Goal: Task Accomplishment & Management: Manage account settings

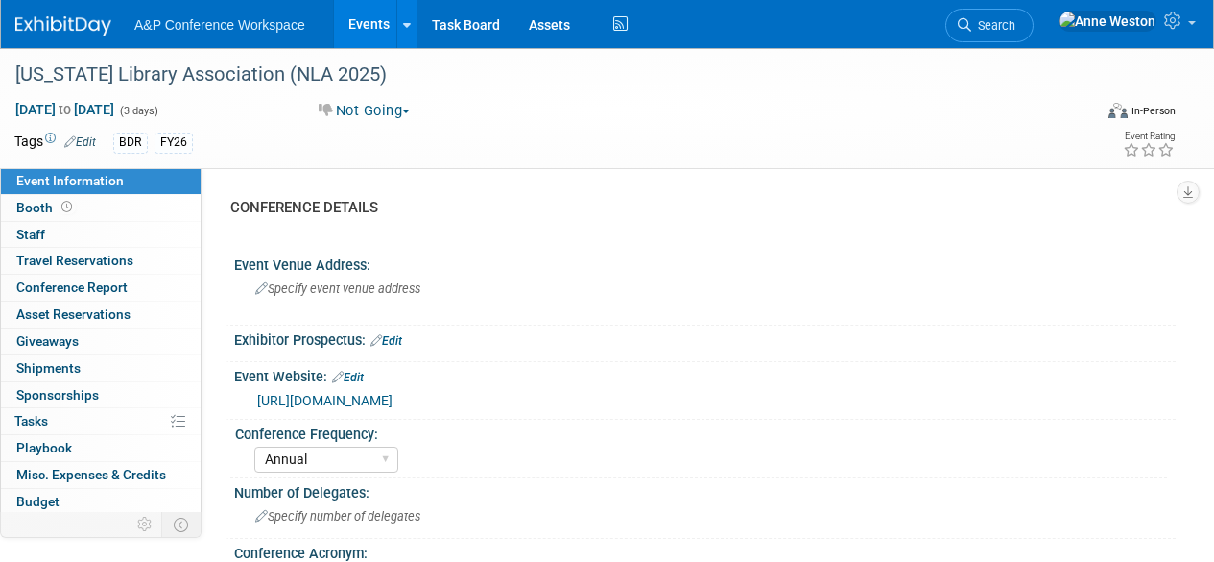
select select "Annual"
select select "Level 2"
select select "In-Person Booth"
select select "Schools"
select select "Bloomsbury Digital Resources"
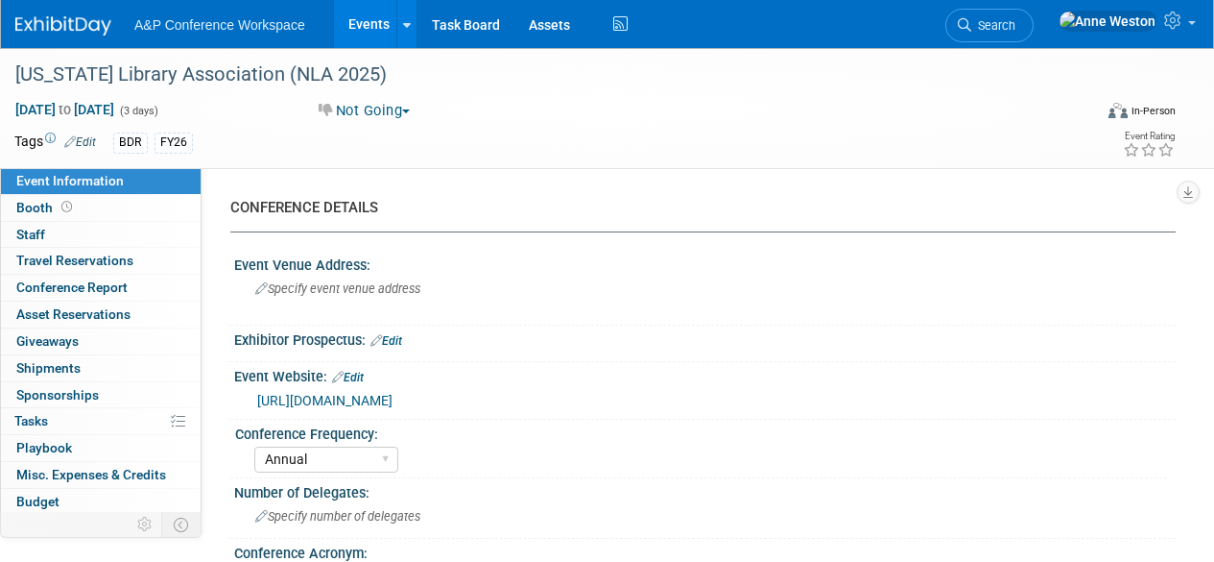
select select "Amanda Oney"
select select "Mark Strong"
select select "Rosalie Love"
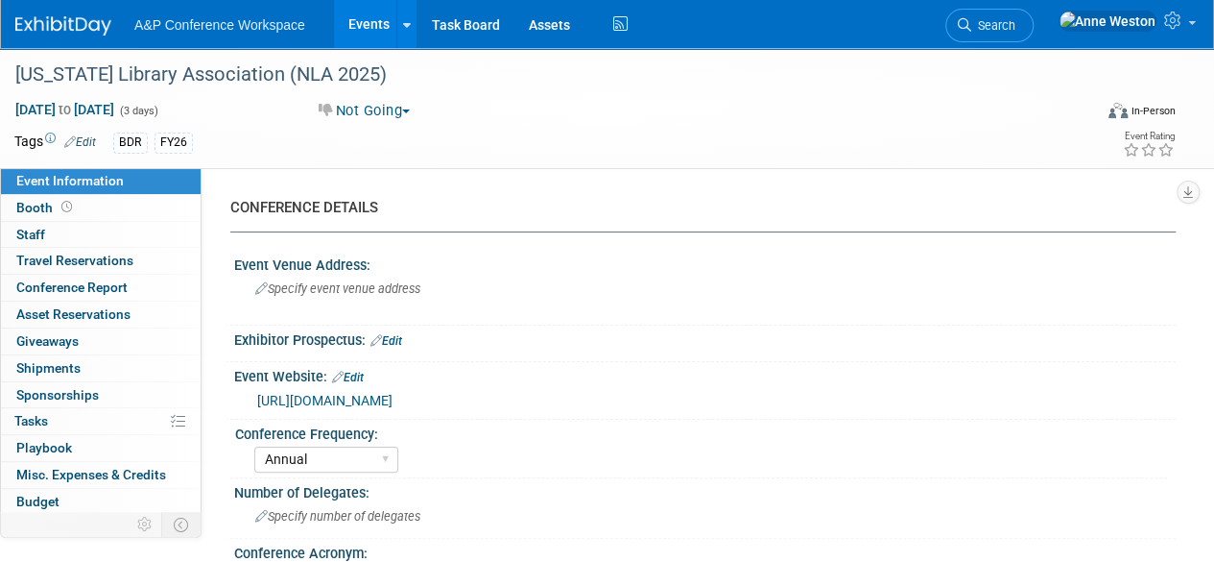
click at [63, 18] on img at bounding box center [63, 25] width 96 height 19
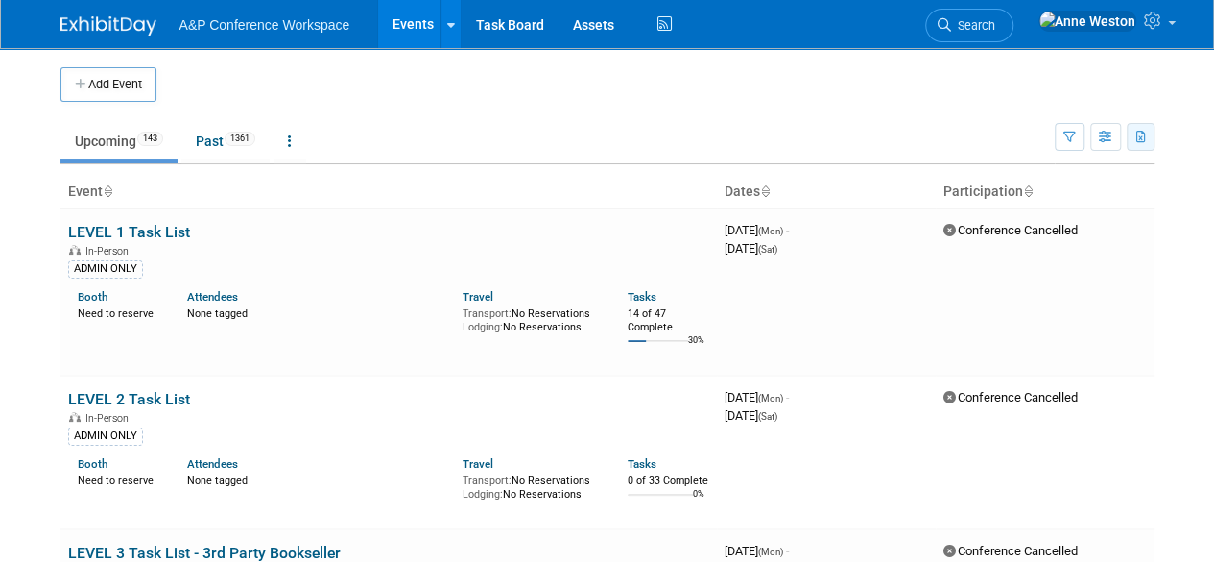
click at [1139, 132] on icon "button" at bounding box center [1142, 138] width 11 height 12
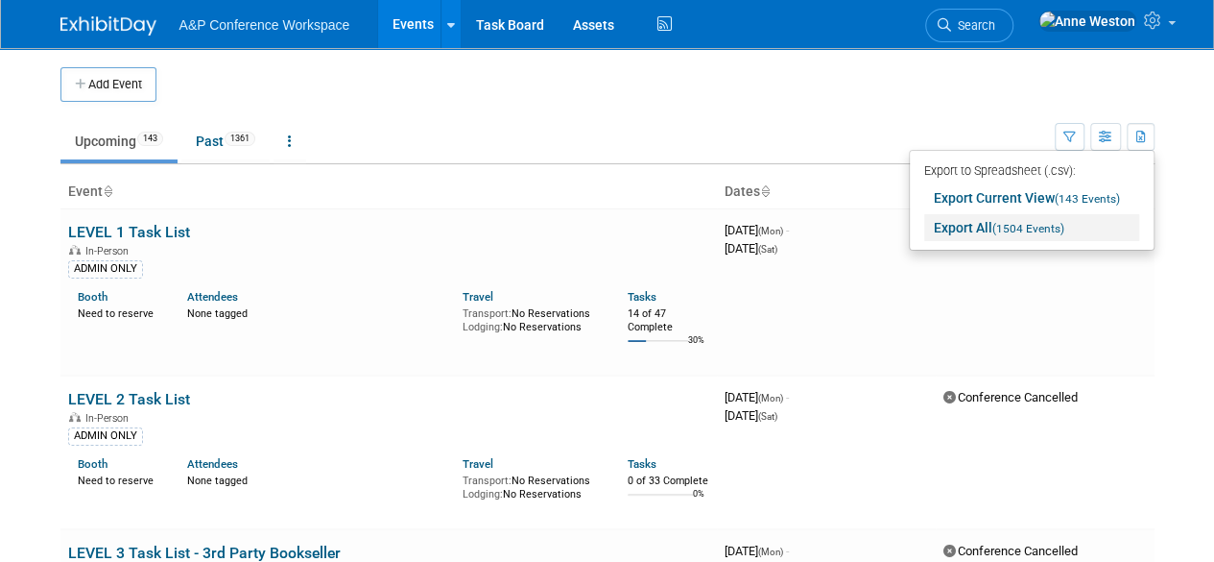
click at [985, 223] on link "Export All (1504 Events)" at bounding box center [1032, 227] width 215 height 27
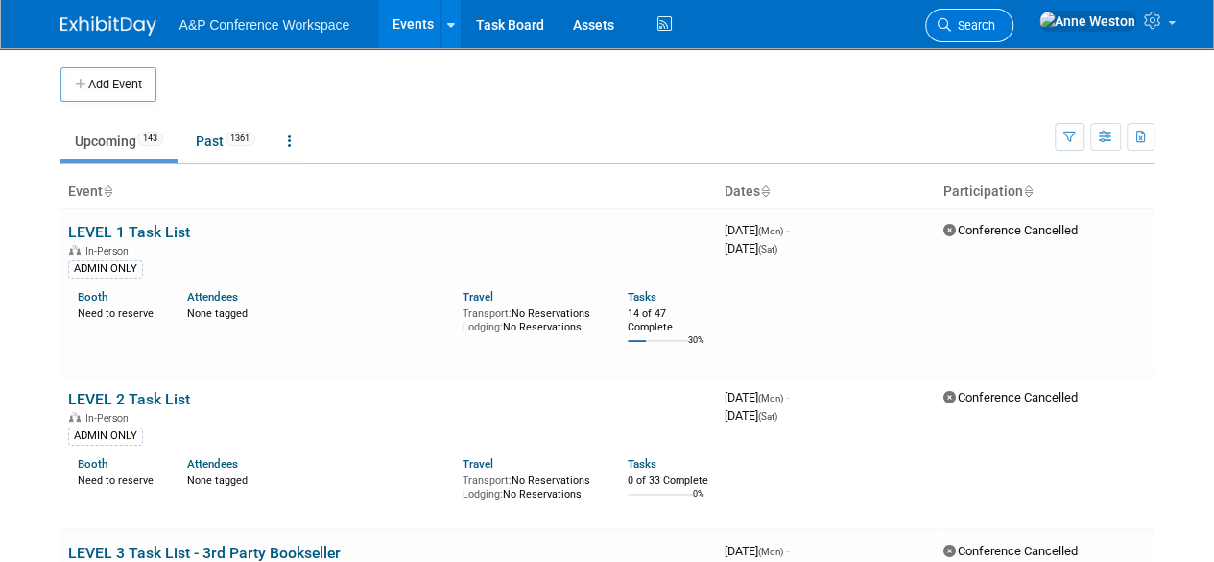
click at [996, 25] on span "Search" at bounding box center [973, 25] width 44 height 14
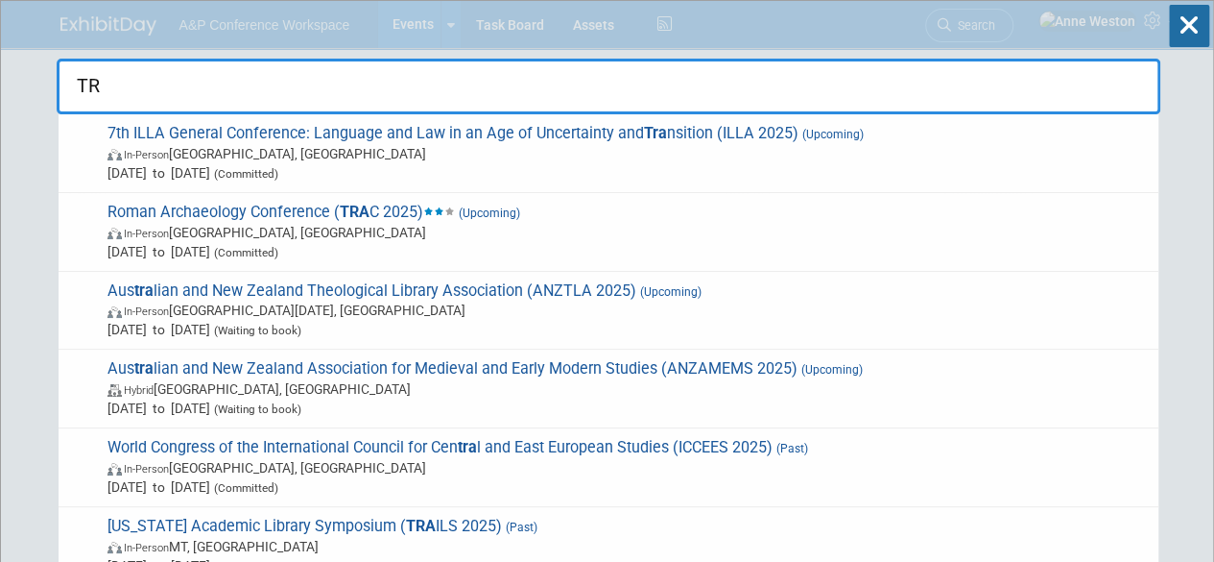
type input "T"
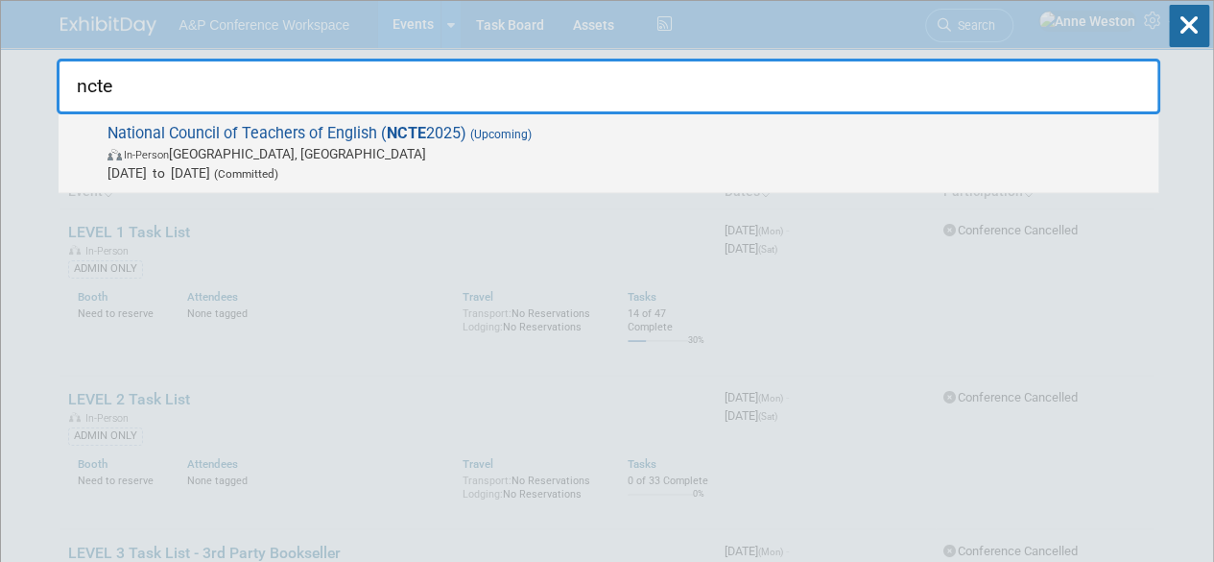
type input "ncte"
drag, startPoint x: 113, startPoint y: 130, endPoint x: 248, endPoint y: 139, distance: 134.7
click at [248, 139] on span "National Council of Teachers of English ( NCTE 2025) (Upcoming) In-Person Denve…" at bounding box center [625, 153] width 1047 height 59
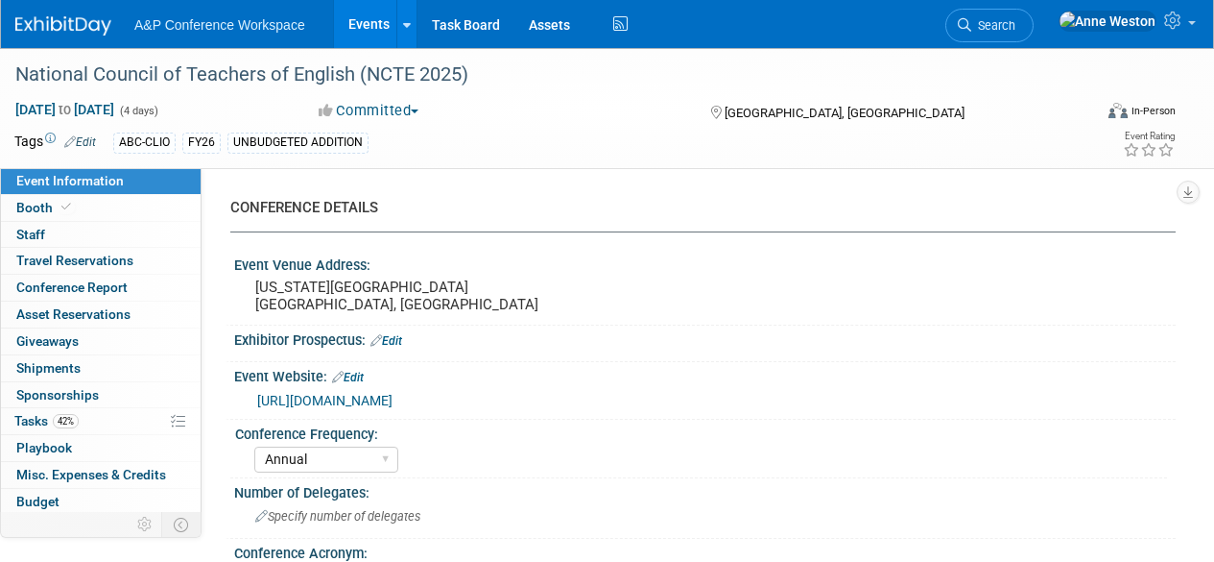
select select "Annual"
select select "Level 2"
select select "In-Person Booth"
select select "Schools"
select select "Bloomsbury Digital Resources"
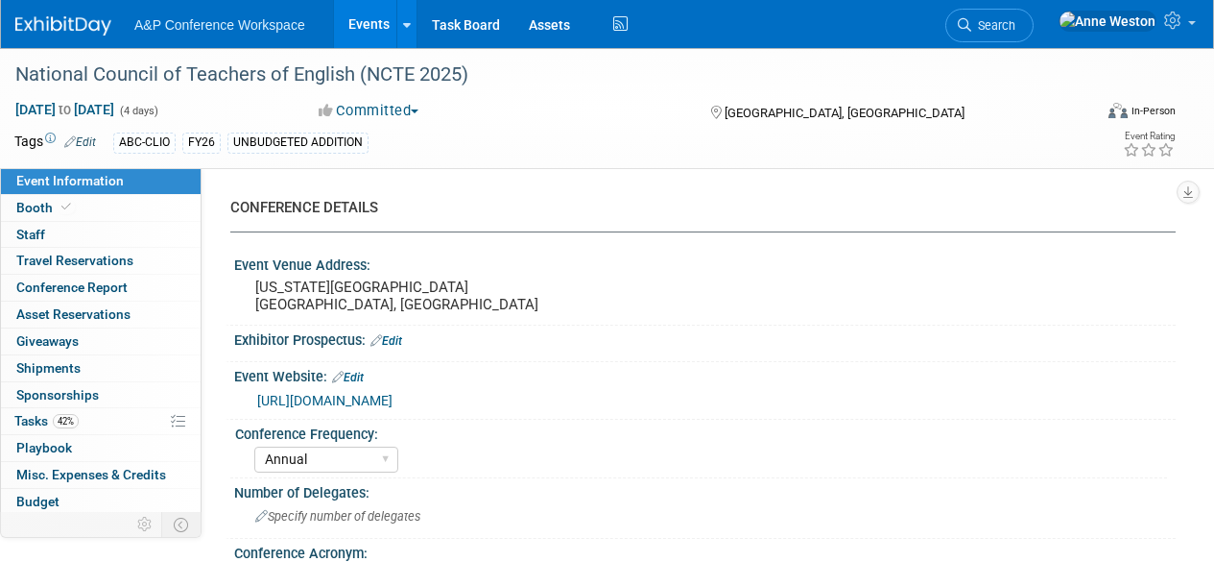
select select "Amanda Oney"
select select "Mark Strong"
select select "Brand/Subject Presence​"
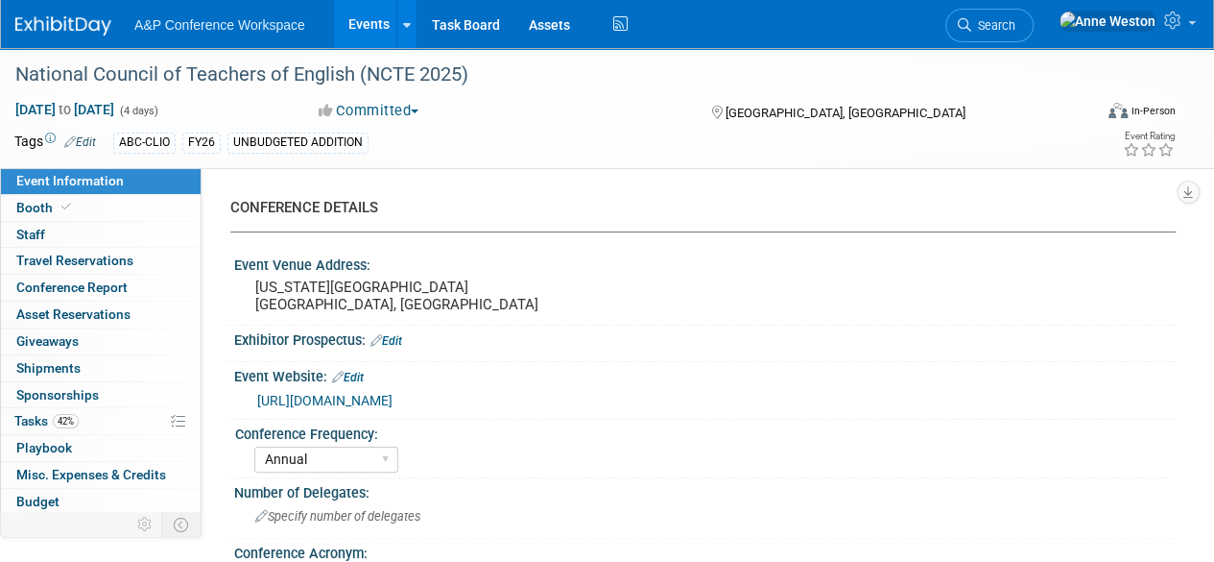
drag, startPoint x: 505, startPoint y: 77, endPoint x: 0, endPoint y: 41, distance: 506.2
click at [0, 41] on body "A&P Conference Workspace Events Add Event Bulk Upload Events Shareable Event Bo…" at bounding box center [607, 281] width 1214 height 562
copy body "Recently Viewed Events: National Council of Teachers of English (NCTE 2025) In-…"
click at [595, 482] on div "Number of Delegates:" at bounding box center [705, 490] width 942 height 24
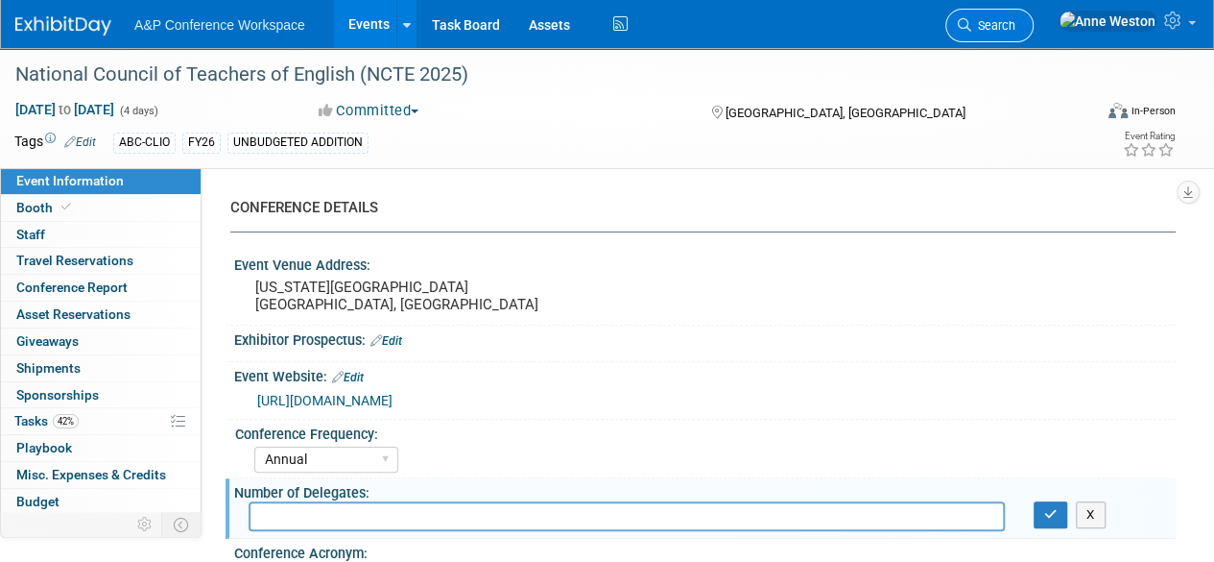
click at [1016, 26] on span "Search" at bounding box center [994, 25] width 44 height 14
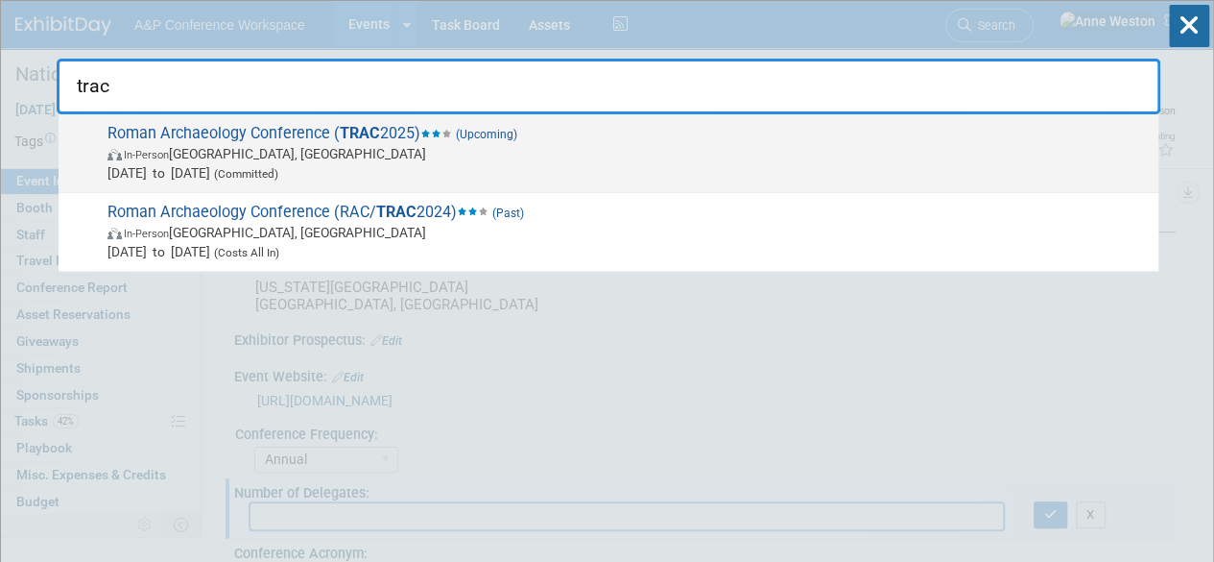
type input "trac"
click at [305, 163] on span "Oct 22, 2025 to Oct 24, 2025 (Committed)" at bounding box center [629, 172] width 1042 height 19
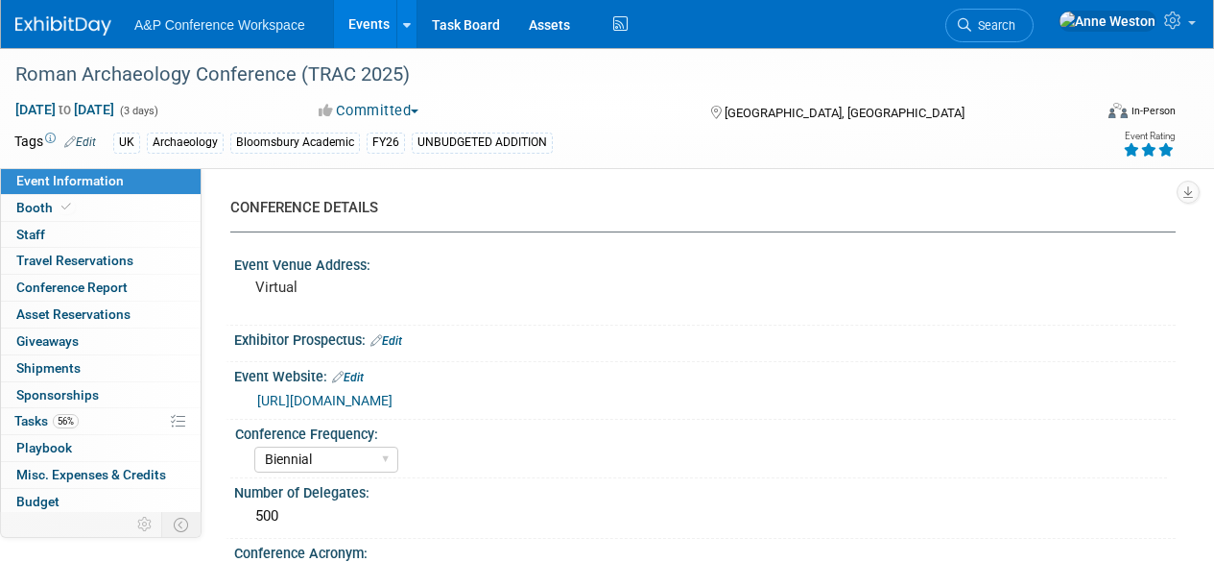
select select "Biennial"
select select "Level 3"
select select "Virtual Booth"
select select "[PERSON_NAME]"
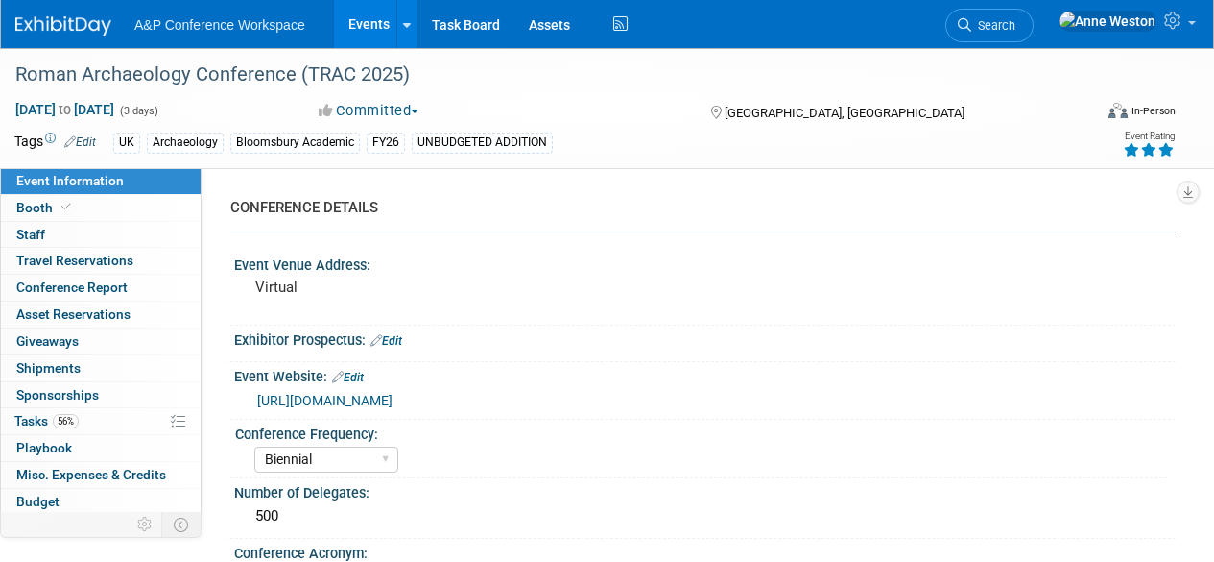
select select "Networking/Commissioning"
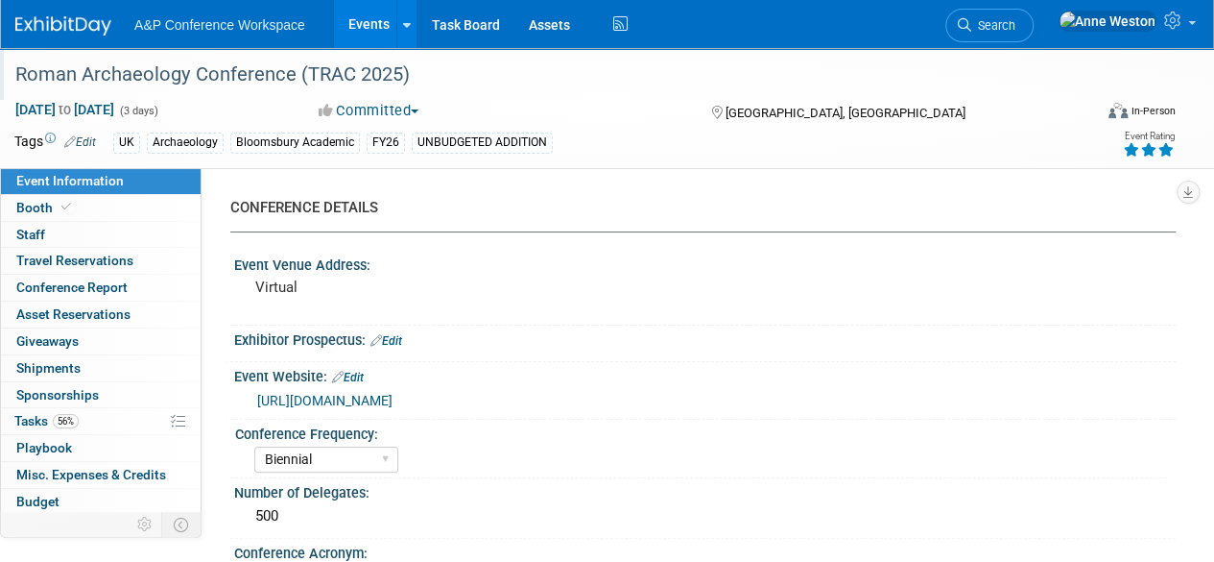
click at [501, 80] on div "Roman Archaeology Conference (TRAC 2025)" at bounding box center [543, 75] width 1069 height 35
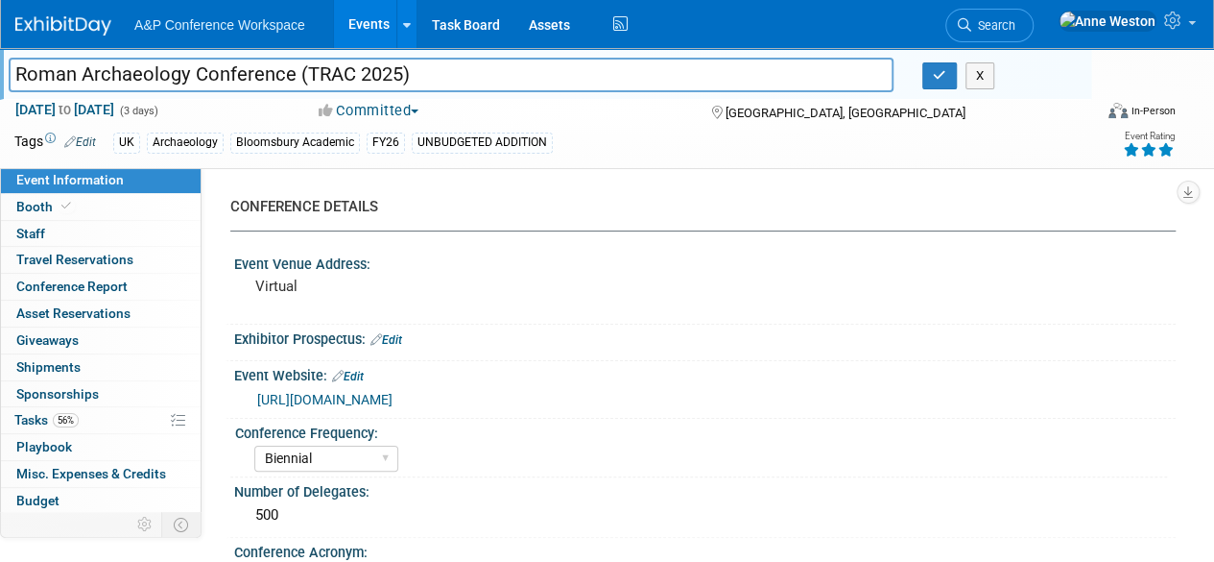
drag, startPoint x: 501, startPoint y: 80, endPoint x: 0, endPoint y: 62, distance: 501.4
click at [0, 62] on div "Roman Archaeology Conference (TRAC 2025)" at bounding box center [451, 76] width 914 height 29
click at [943, 72] on icon "button" at bounding box center [939, 75] width 13 height 12
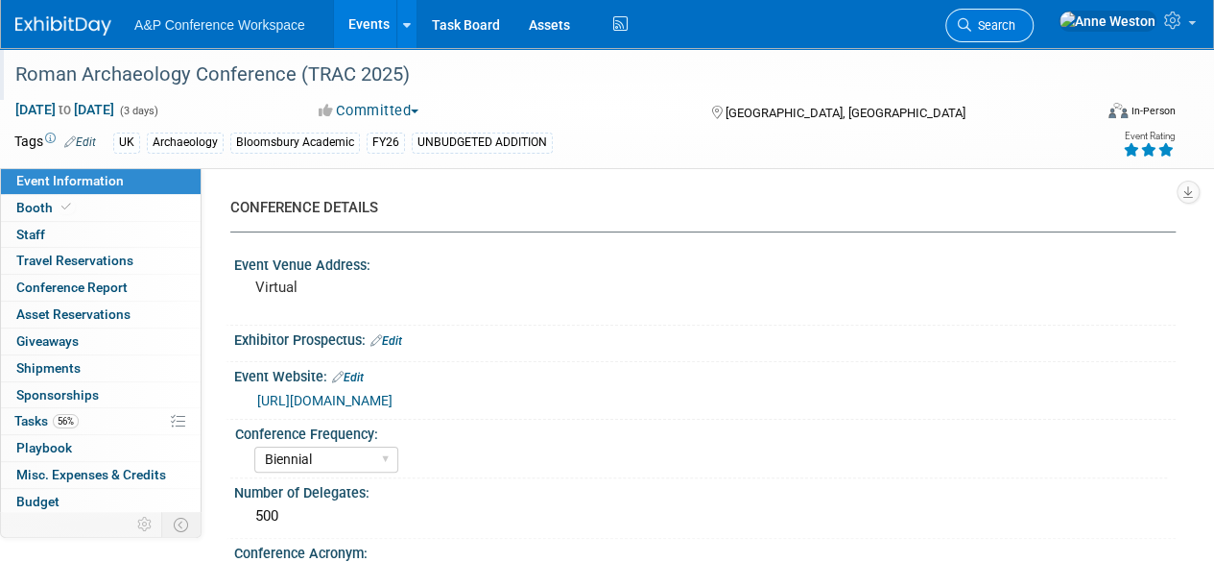
click at [1016, 24] on span "Search" at bounding box center [994, 25] width 44 height 14
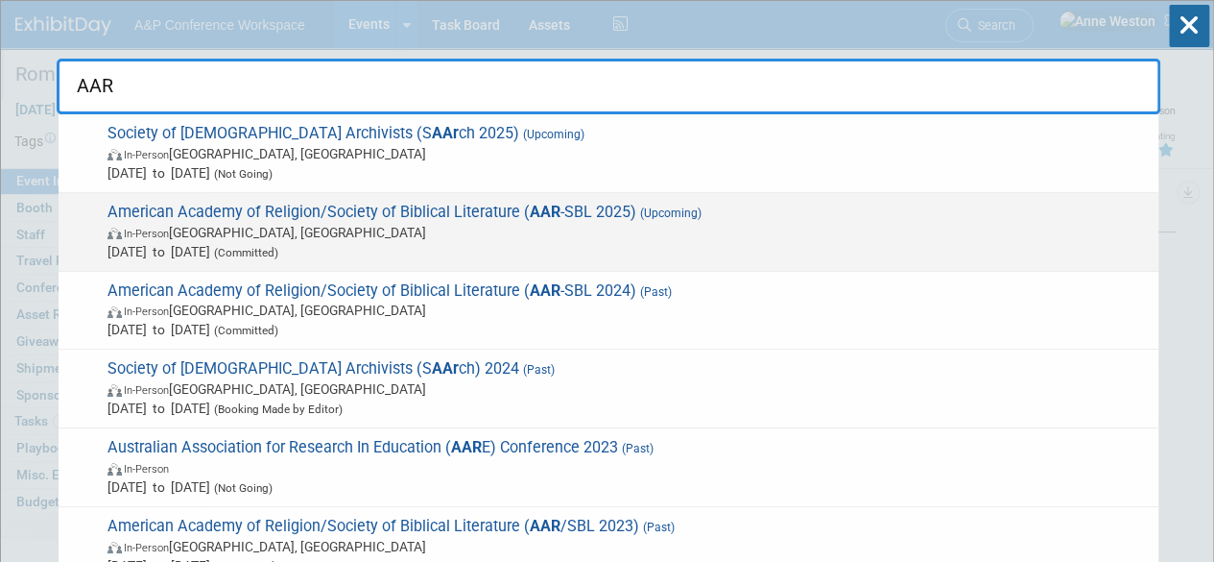
type input "AAR"
click at [175, 213] on span "American Academy of Religion/Society of Biblical Literature ( AAR -SBL 2025) (U…" at bounding box center [625, 232] width 1047 height 59
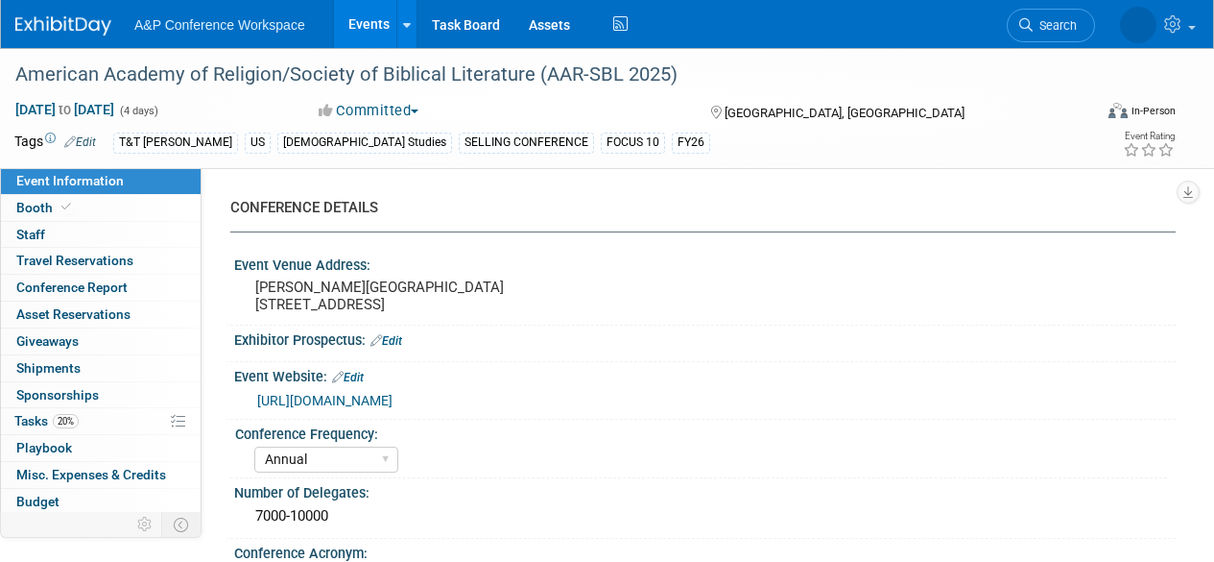
select select "Annual"
select select "Level 1"
select select "In-Person Booth"
select select "[DEMOGRAPHIC_DATA] Studies"
select select "T&T [PERSON_NAME]"
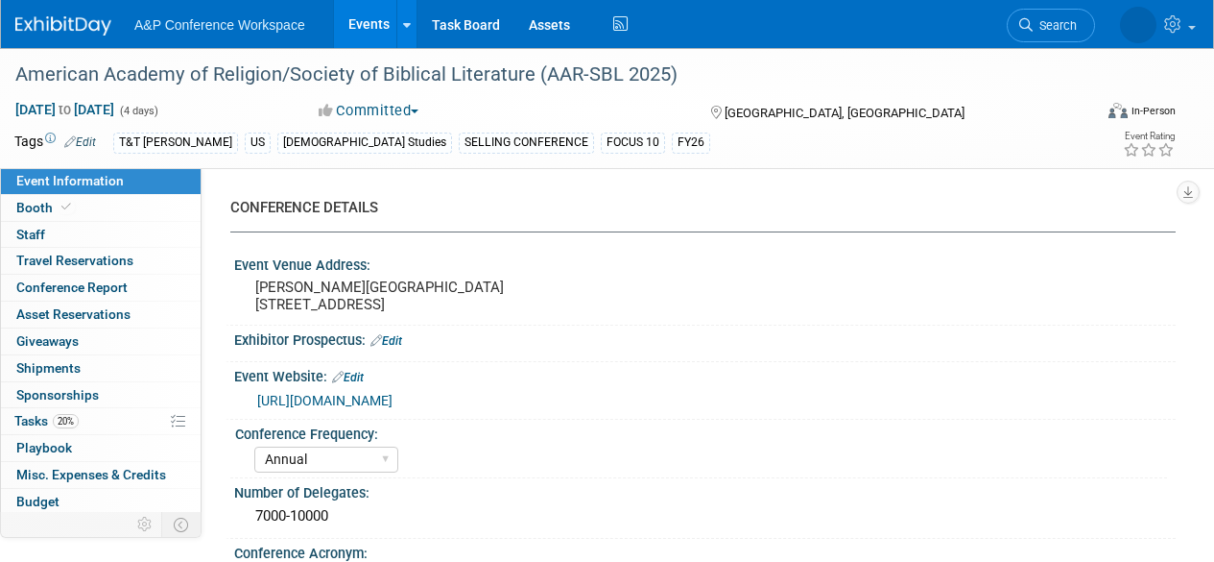
select select "[PERSON_NAME]"
select select "Networking/Commissioning"
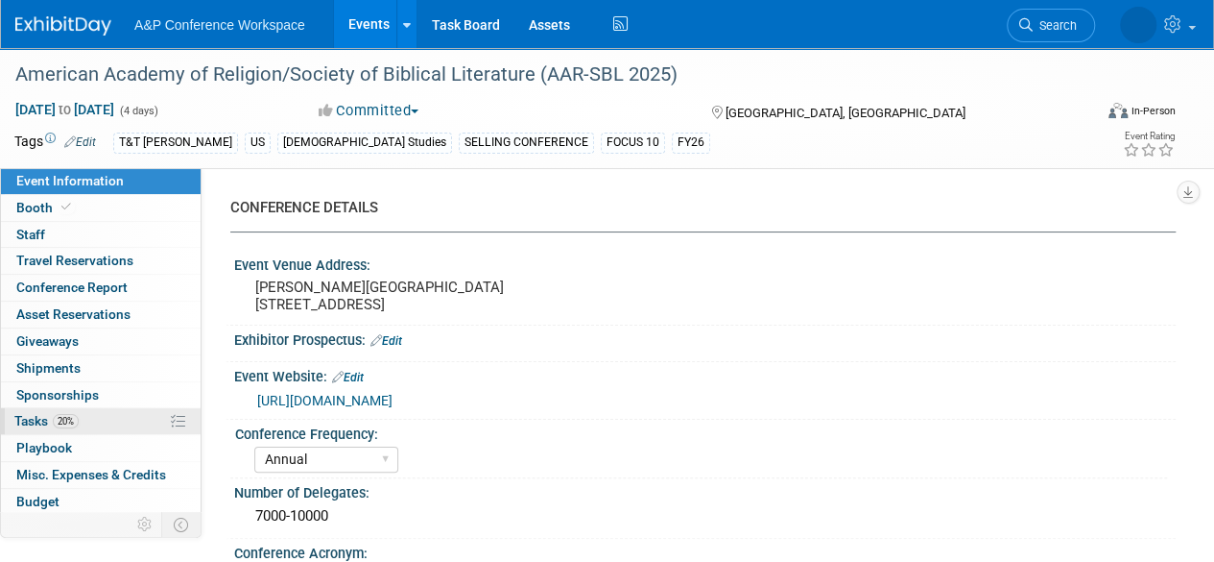
scroll to position [79, 0]
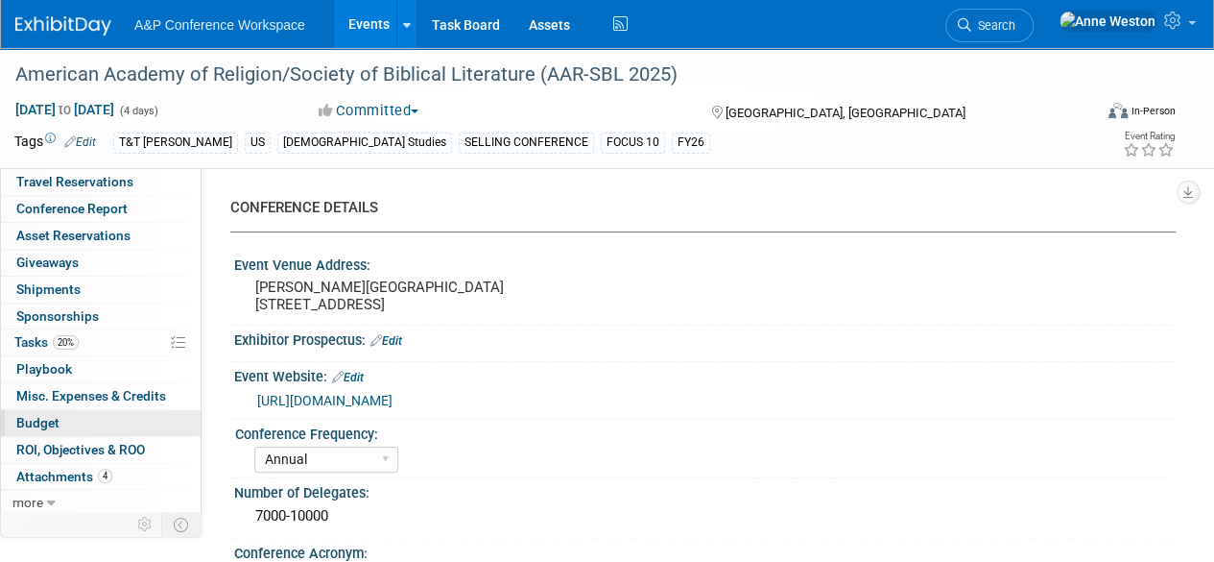
click at [106, 413] on link "Budget" at bounding box center [101, 423] width 200 height 26
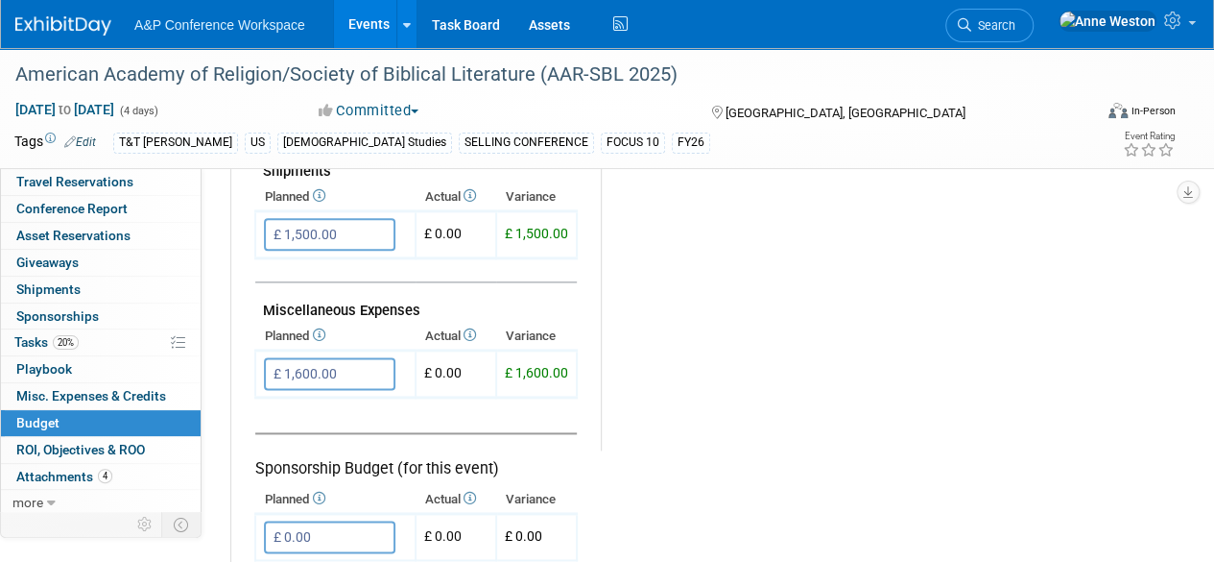
scroll to position [1056, 0]
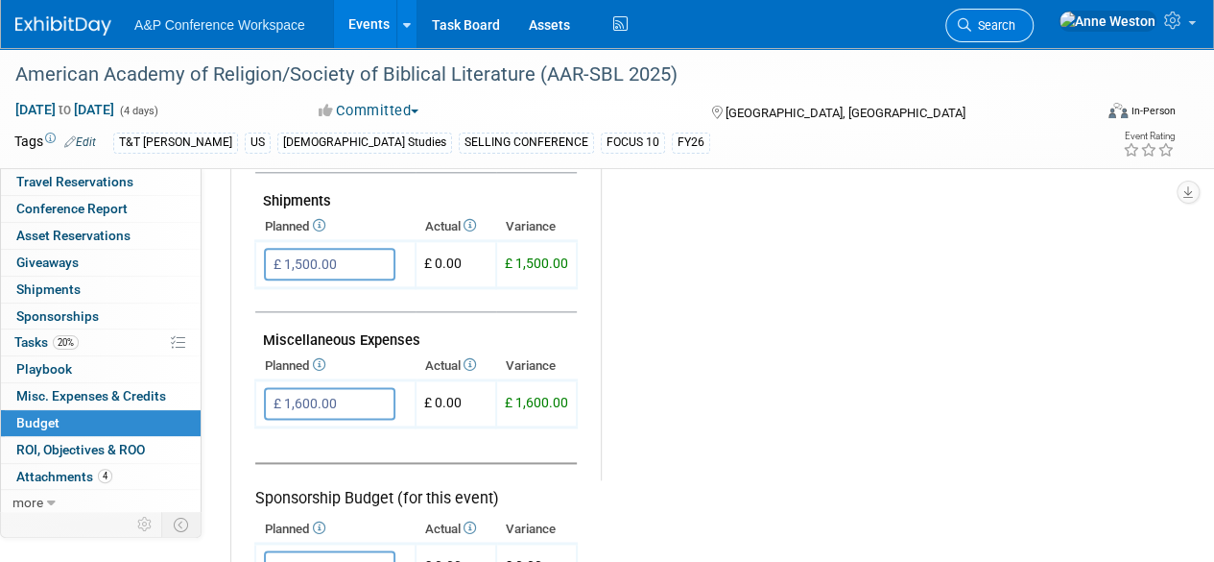
click at [1016, 20] on span "Search" at bounding box center [994, 25] width 44 height 14
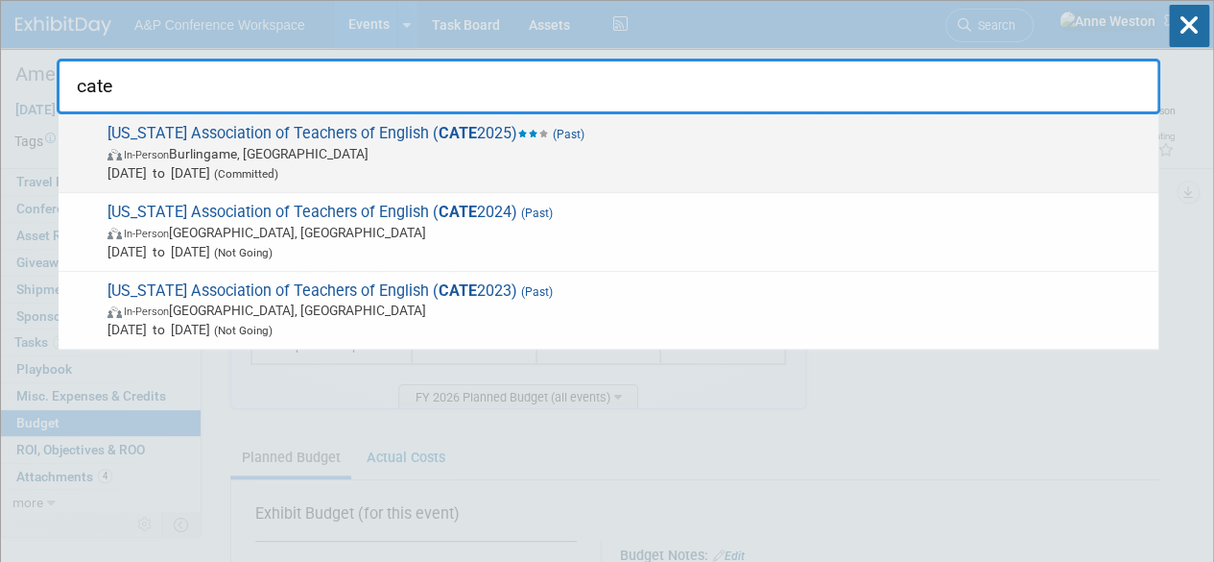
type input "cate"
click at [242, 133] on span "California Association of Teachers of English ( CATE 2025) (Past) In-Person Bur…" at bounding box center [625, 153] width 1047 height 59
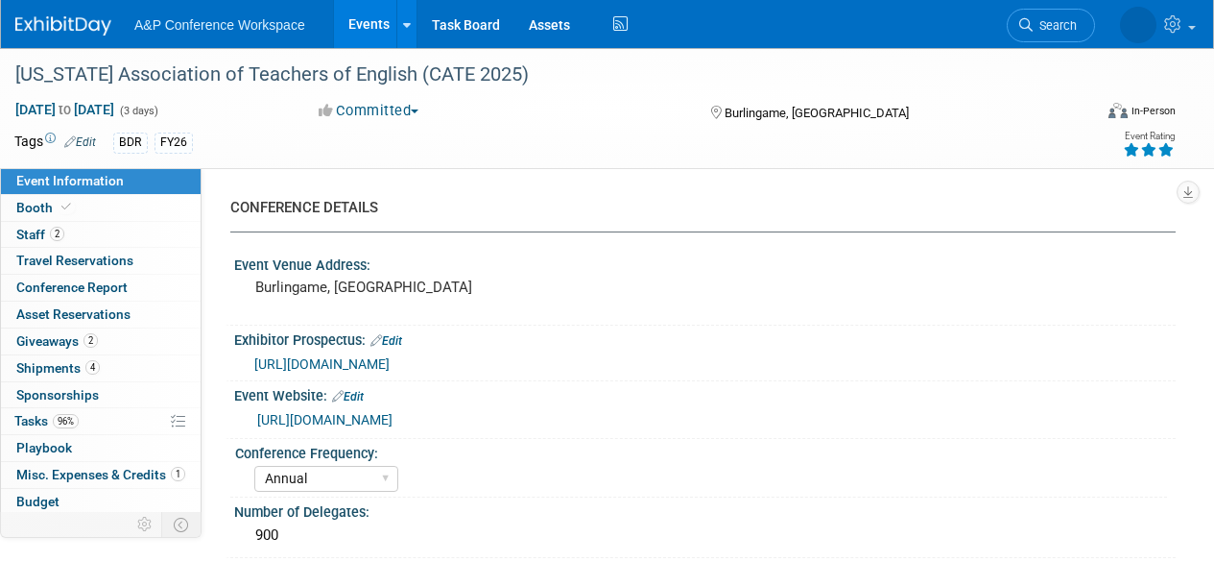
select select "Annual"
select select "Level 2"
select select "In-Person Booth"
select select "Schools"
select select "Bloomsbury Digital Resources"
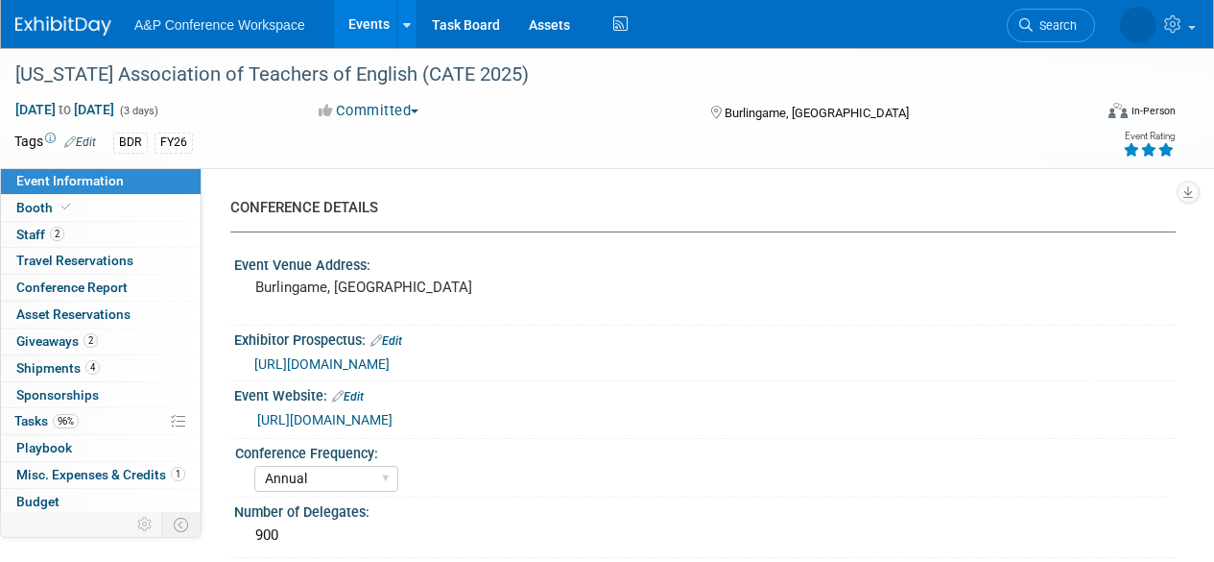
select select "[PERSON_NAME]"
select select "BDR Product Awareness and Trial Generation​"
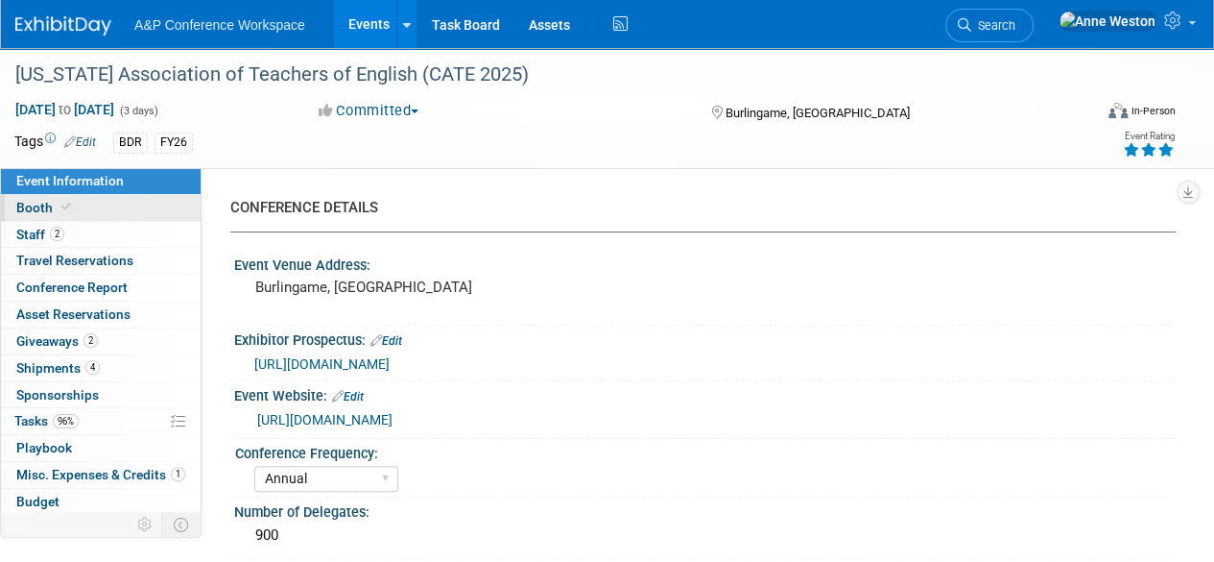
click at [94, 208] on link "Booth" at bounding box center [101, 208] width 200 height 26
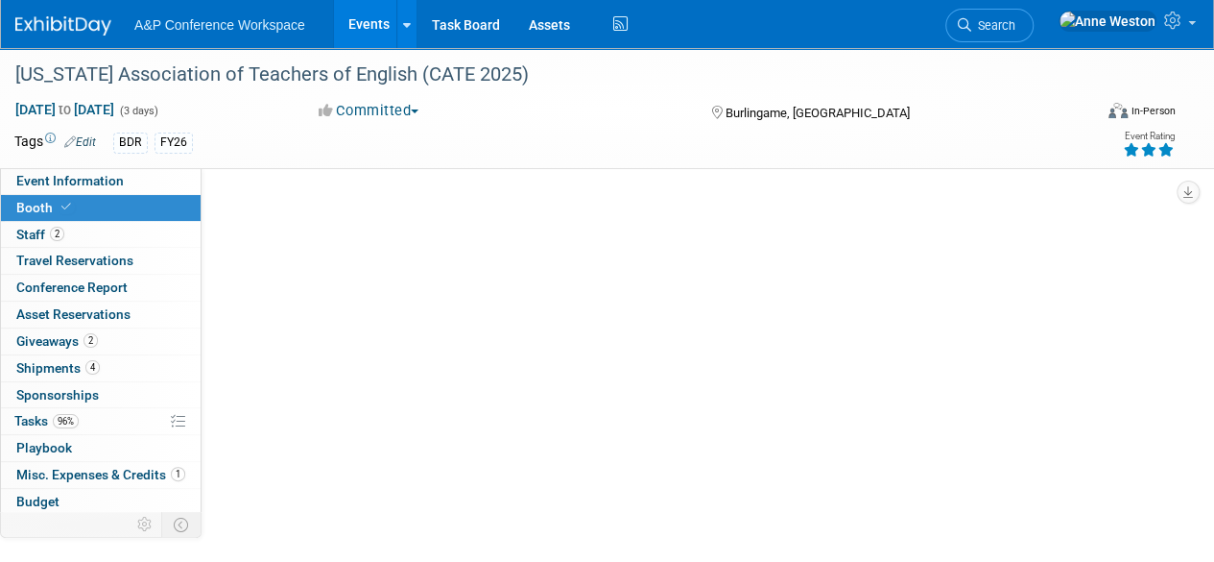
select select "CLDC - Digital/BDR"
